Goal: Communication & Community: Answer question/provide support

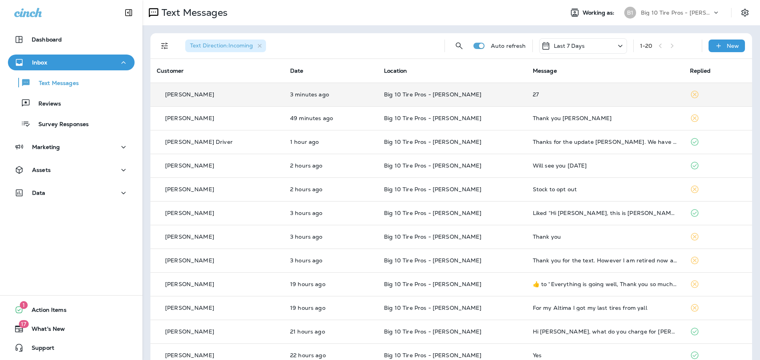
click at [533, 97] on div "27" at bounding box center [605, 94] width 144 height 6
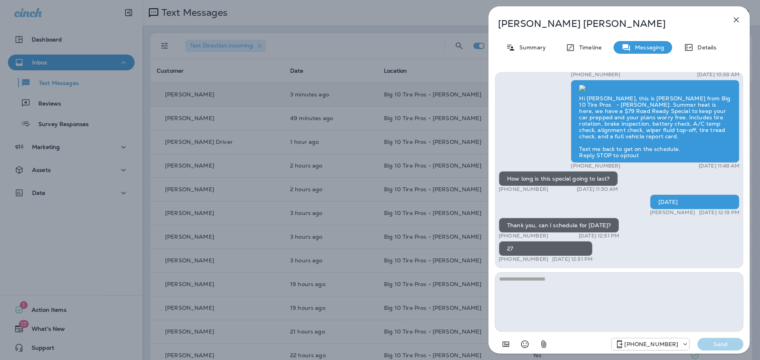
click at [533, 279] on textarea at bounding box center [619, 302] width 249 height 59
click at [739, 19] on icon "button" at bounding box center [735, 19] width 9 height 9
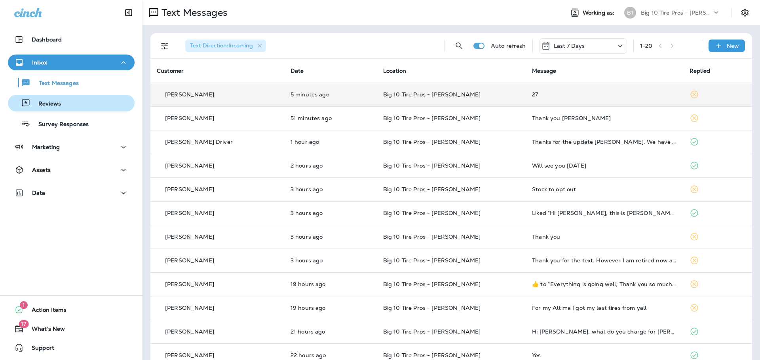
click at [58, 98] on div "Reviews" at bounding box center [36, 103] width 50 height 12
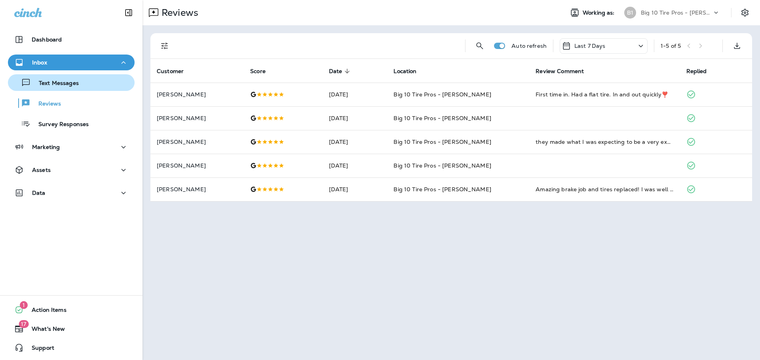
click at [72, 85] on p "Text Messages" at bounding box center [55, 84] width 48 height 8
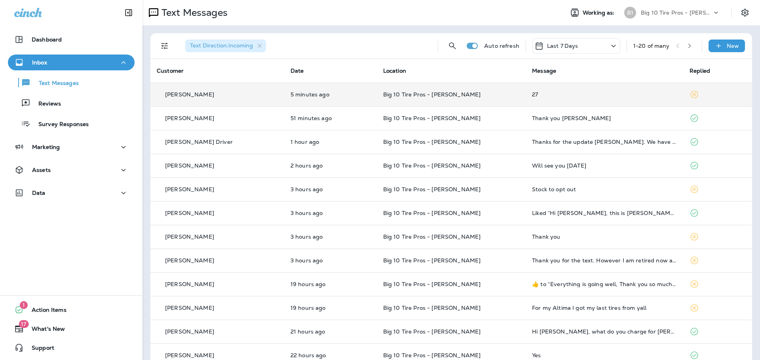
click at [531, 91] on td "27" at bounding box center [603, 95] width 157 height 24
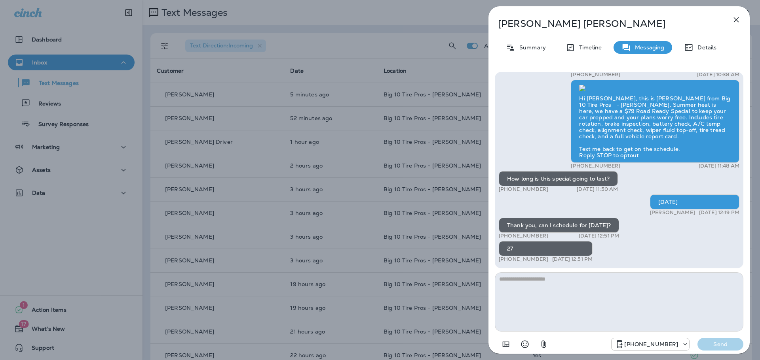
click at [537, 282] on textarea at bounding box center [619, 302] width 249 height 59
type textarea "**********"
click at [727, 345] on p "Send" at bounding box center [720, 344] width 33 height 7
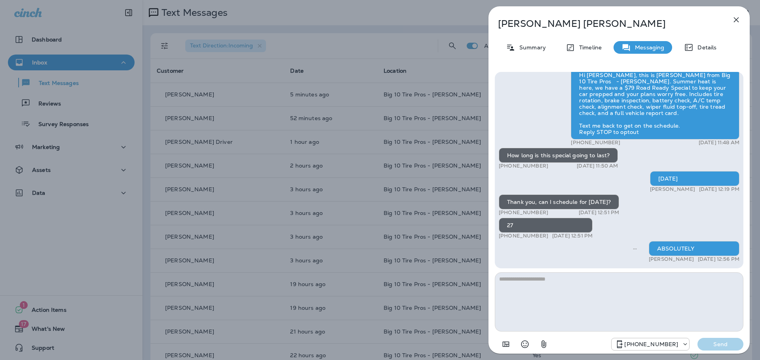
click at [736, 19] on icon "button" at bounding box center [736, 19] width 5 height 5
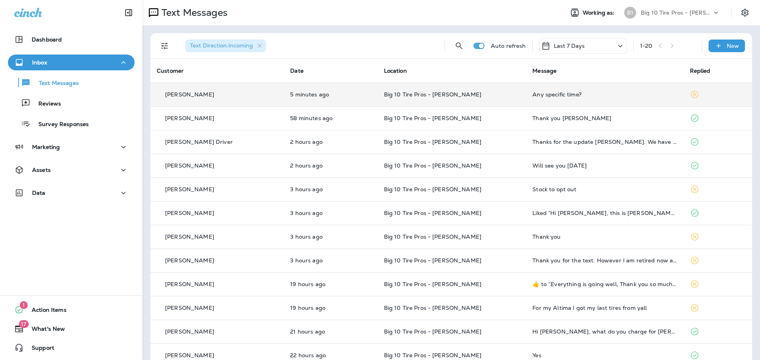
click at [543, 96] on div "Any specific time?" at bounding box center [604, 94] width 144 height 6
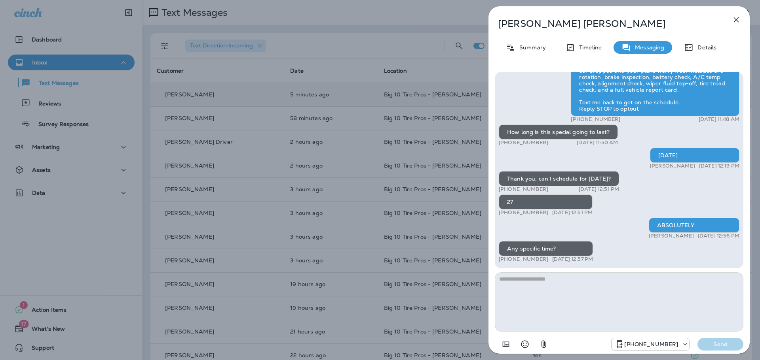
click at [535, 285] on textarea at bounding box center [619, 302] width 249 height 59
type textarea "**********"
click at [719, 345] on p "Send" at bounding box center [720, 344] width 33 height 7
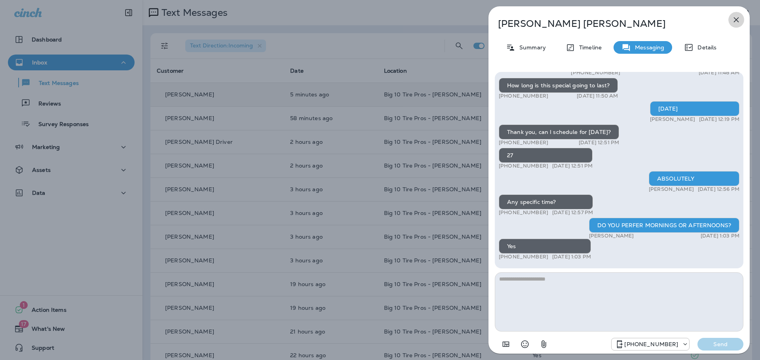
click at [739, 18] on icon "button" at bounding box center [735, 19] width 9 height 9
